Goal: Information Seeking & Learning: Find specific fact

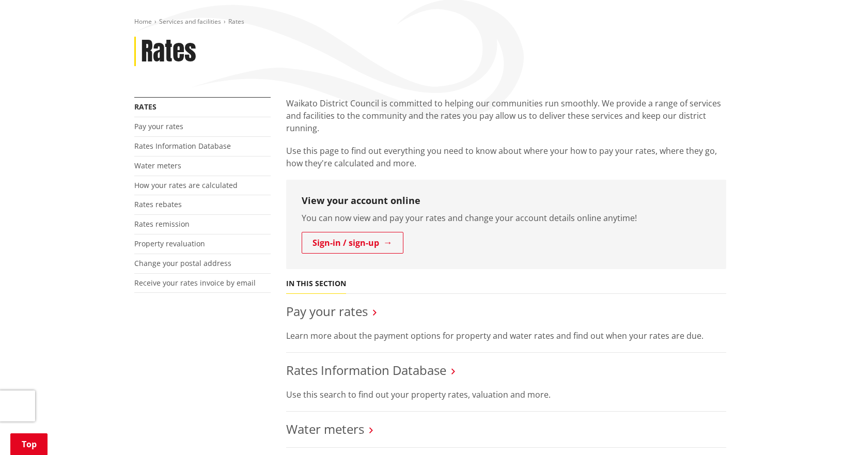
scroll to position [155, 0]
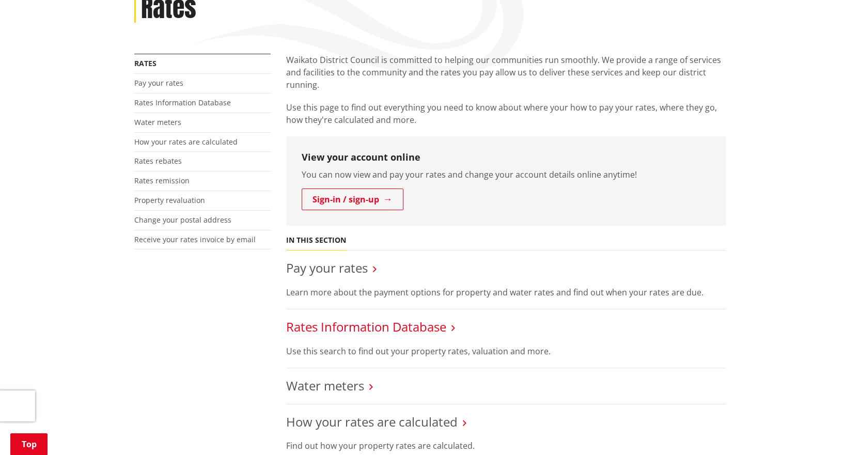
click at [322, 329] on link "Rates Information Database" at bounding box center [366, 326] width 160 height 17
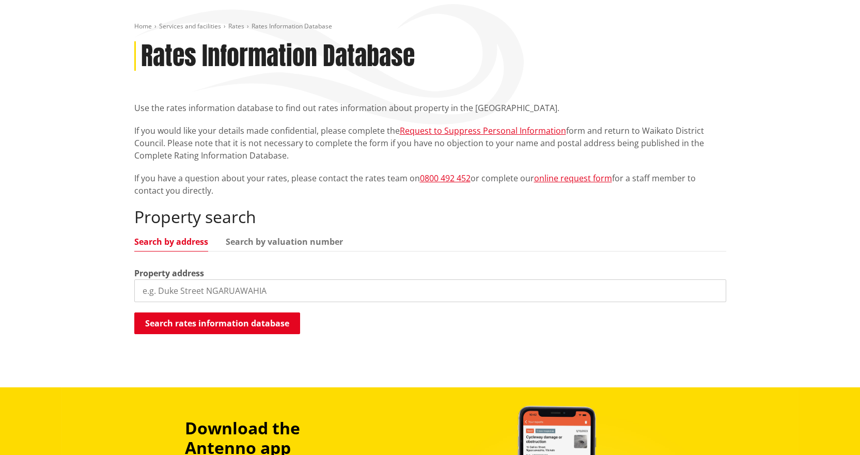
scroll to position [155, 0]
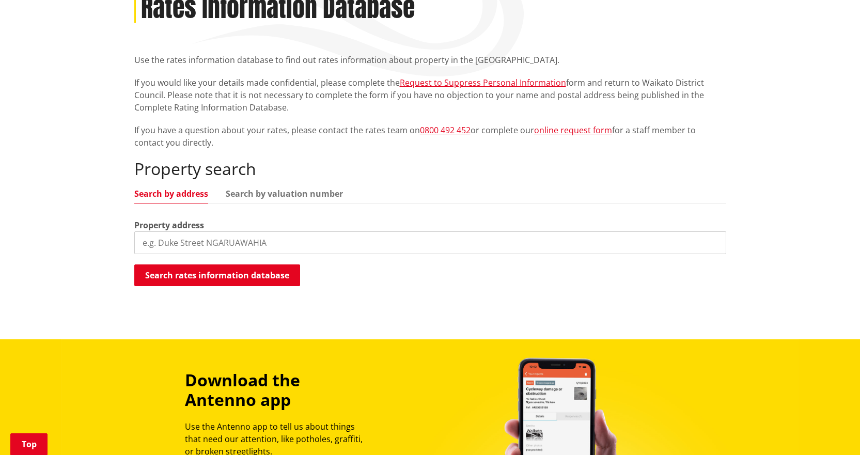
click at [224, 241] on input "search" at bounding box center [430, 242] width 592 height 23
click at [191, 275] on button "Search rates information database" at bounding box center [217, 275] width 166 height 22
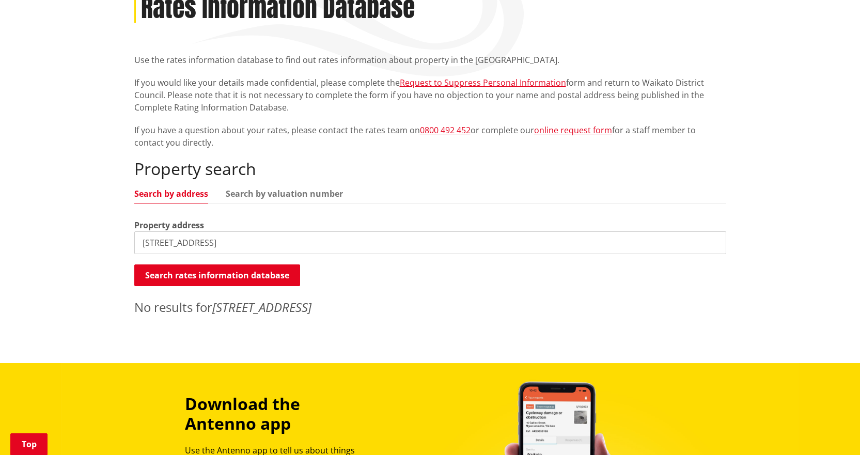
click at [152, 243] on input "[STREET_ADDRESS]" at bounding box center [430, 242] width 592 height 23
click at [151, 246] on input "[STREET_ADDRESS]" at bounding box center [430, 242] width 592 height 23
type input "[STREET_ADDRESS]"
